Goal: Information Seeking & Learning: Learn about a topic

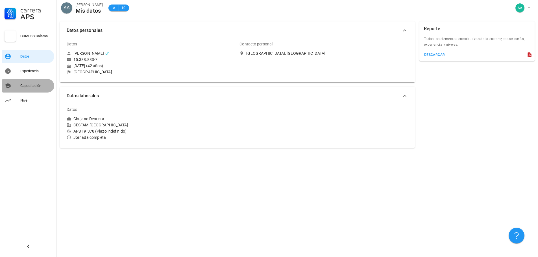
click at [36, 86] on div "Capacitación" at bounding box center [36, 86] width 32 height 5
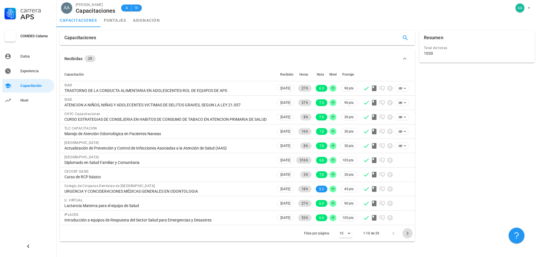
click at [408, 237] on icon "Página siguiente" at bounding box center [407, 233] width 7 height 7
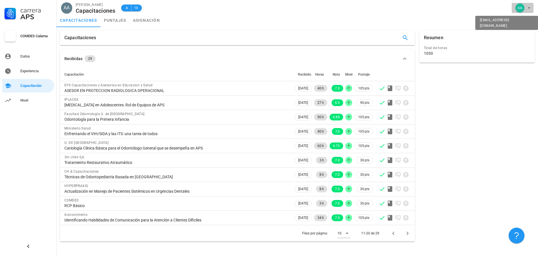
click at [526, 10] on span "button" at bounding box center [522, 7] width 17 height 9
click at [524, 22] on div "Salir" at bounding box center [525, 21] width 9 height 11
